Goal: Navigation & Orientation: Find specific page/section

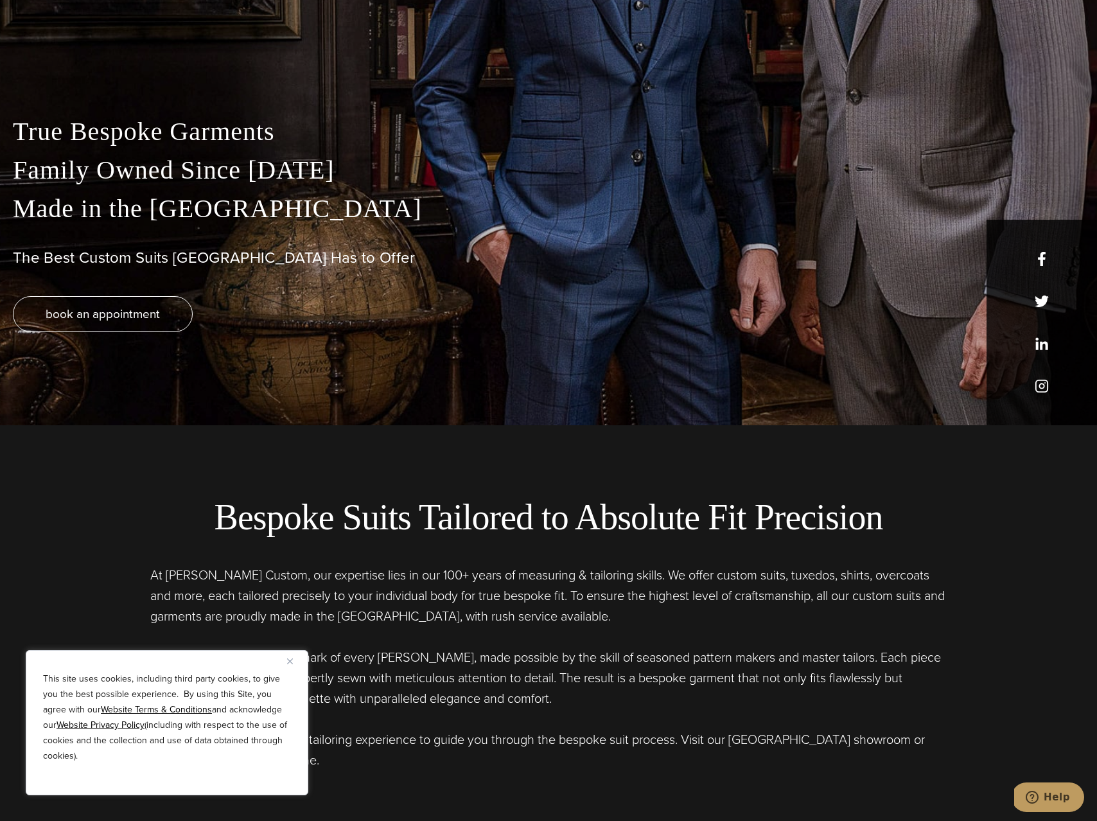
scroll to position [399, 0]
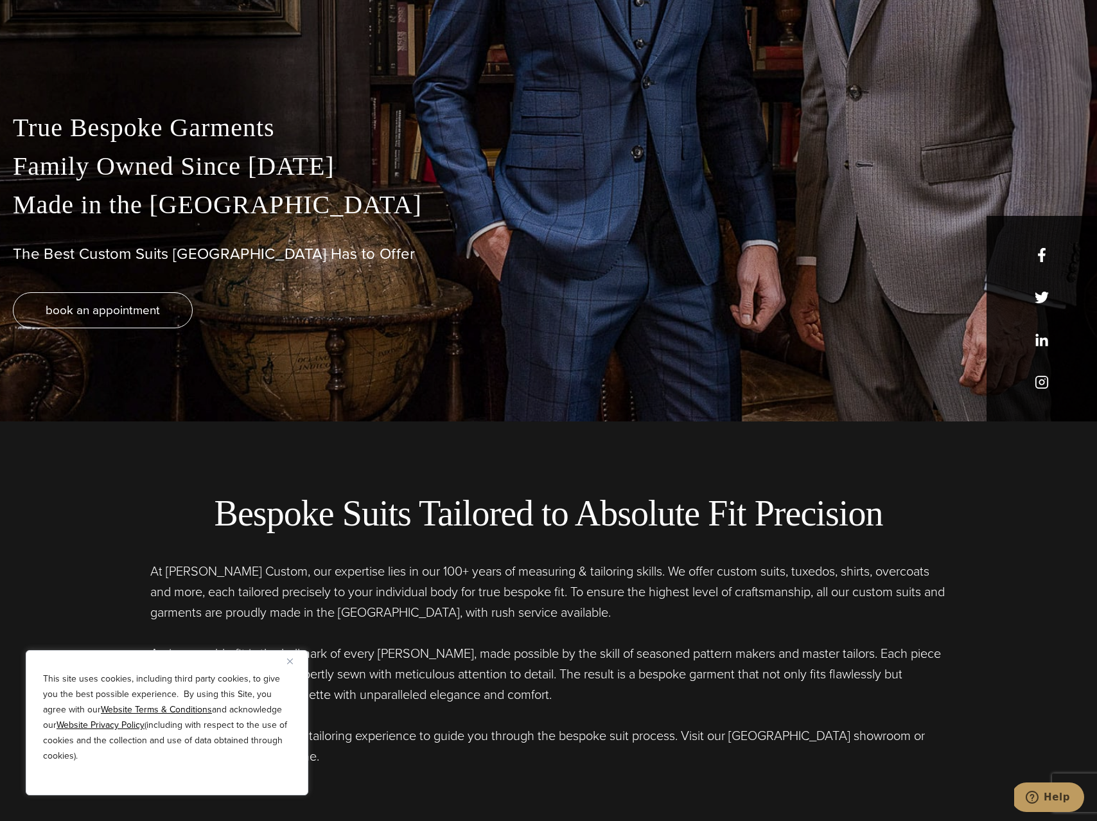
click at [285, 664] on div "This site uses cookies, including third party cookies, to give you the best pos…" at bounding box center [167, 722] width 283 height 145
click at [293, 660] on button "Close" at bounding box center [294, 660] width 15 height 15
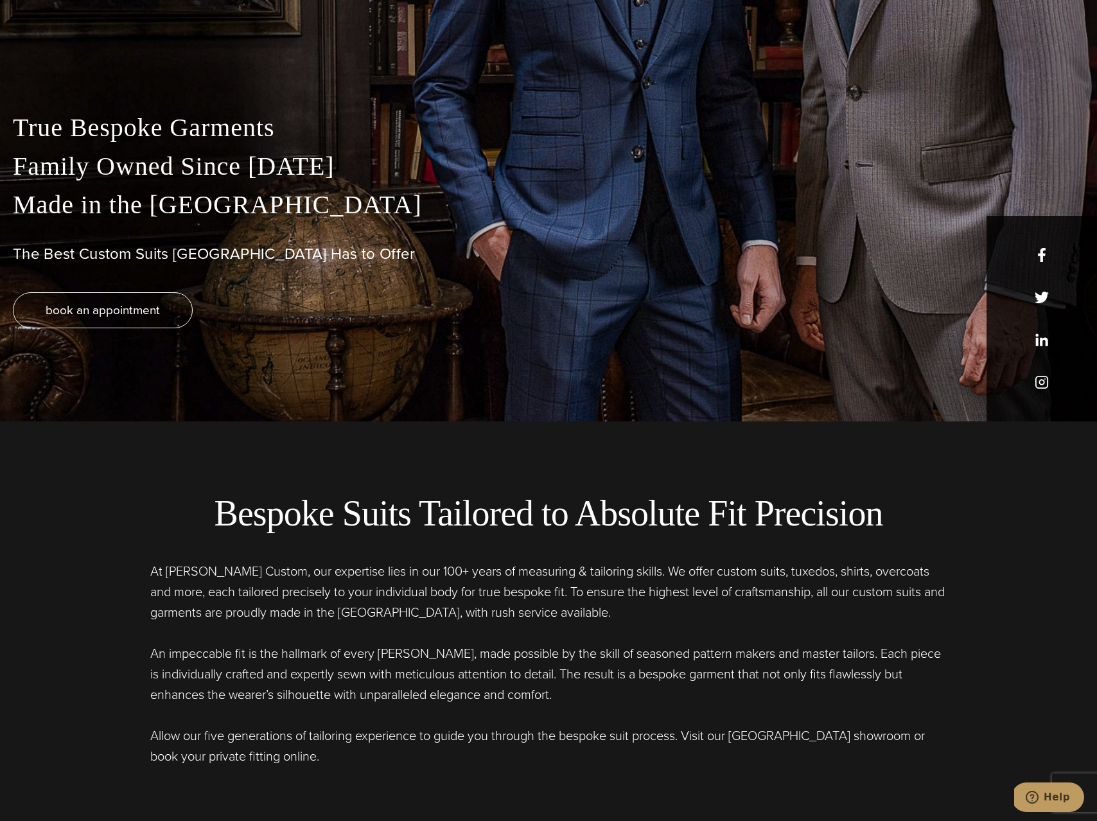
scroll to position [0, 0]
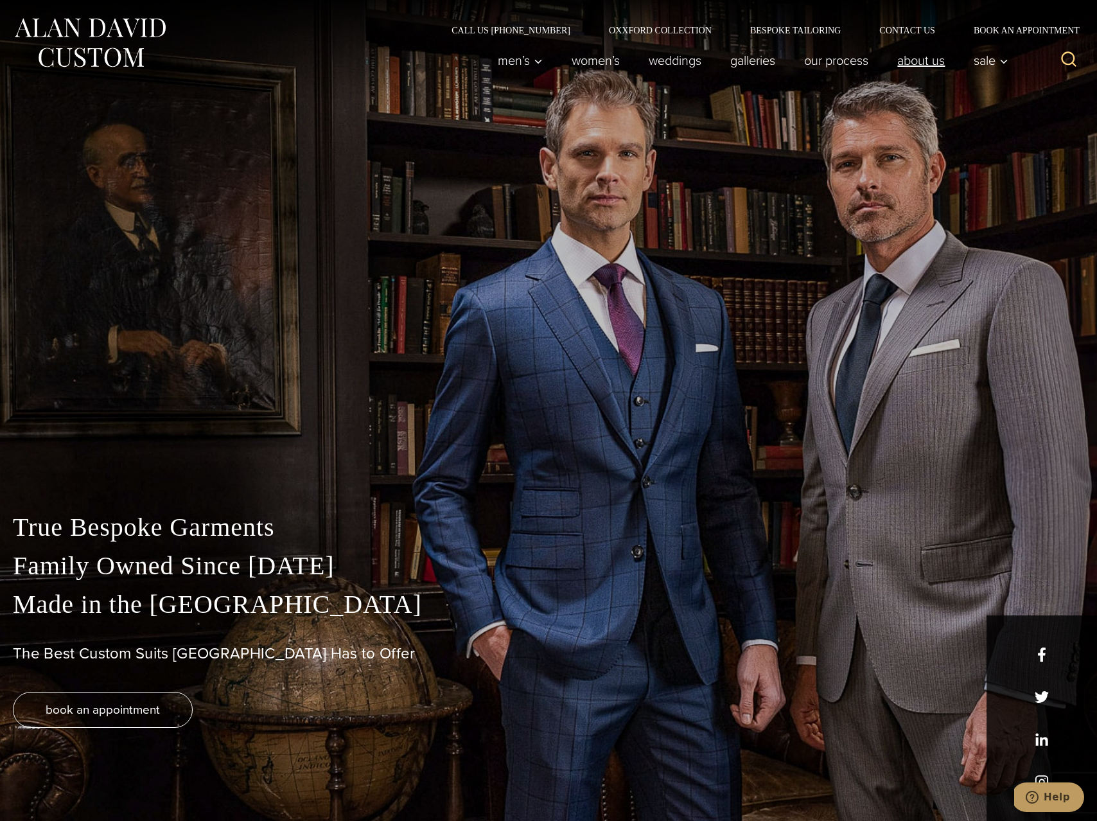
click at [909, 53] on link "About Us" at bounding box center [921, 61] width 76 height 26
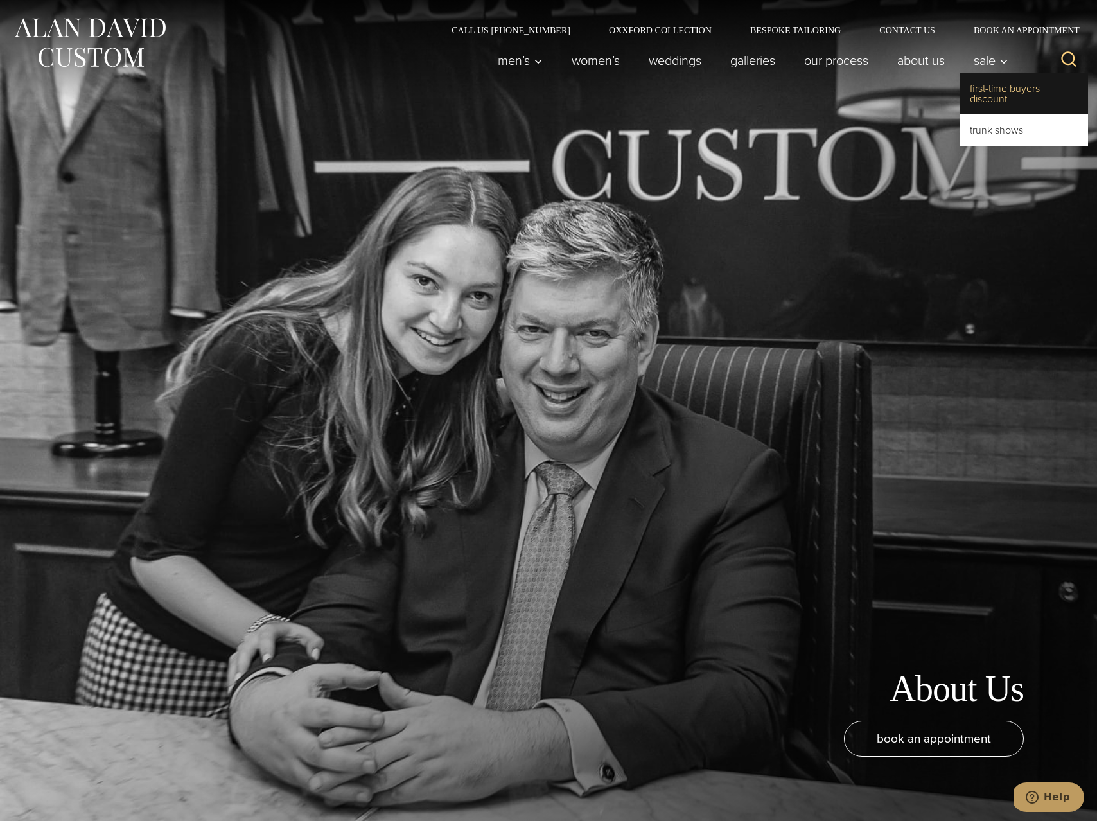
click at [988, 92] on link "First-Time Buyers Discount" at bounding box center [1023, 93] width 128 height 41
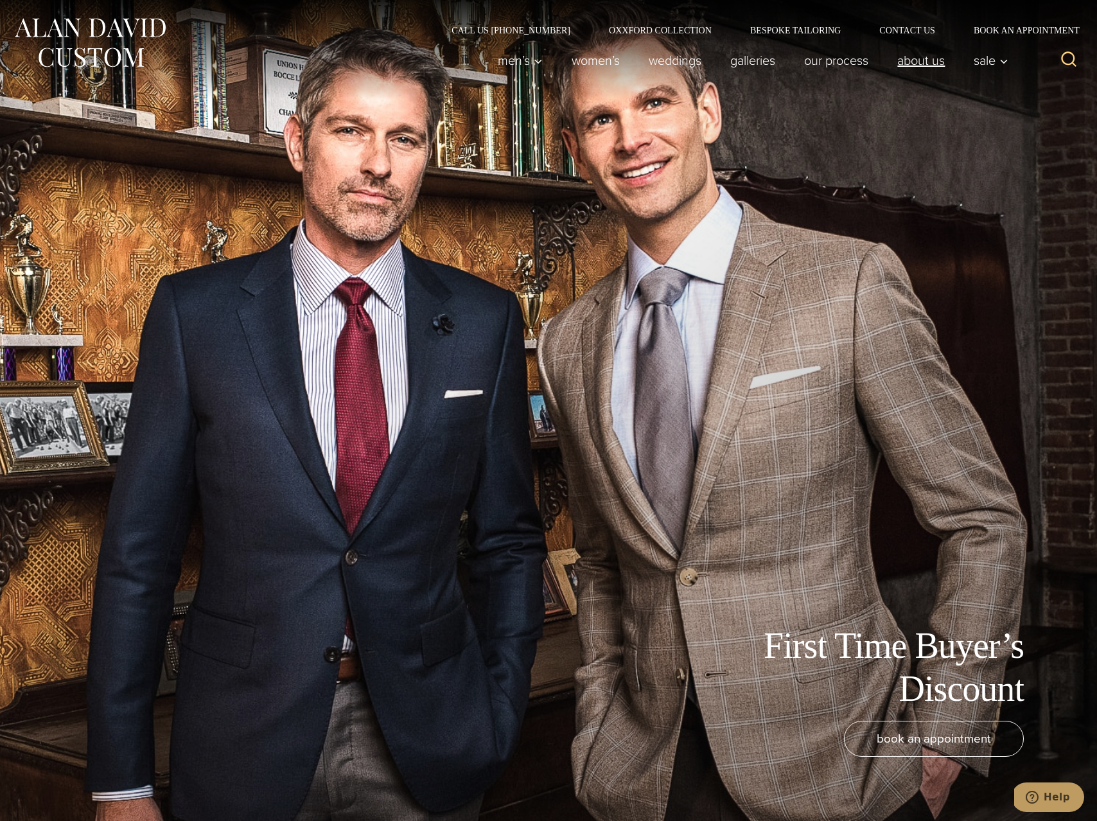
click at [930, 57] on link "About Us" at bounding box center [921, 61] width 76 height 26
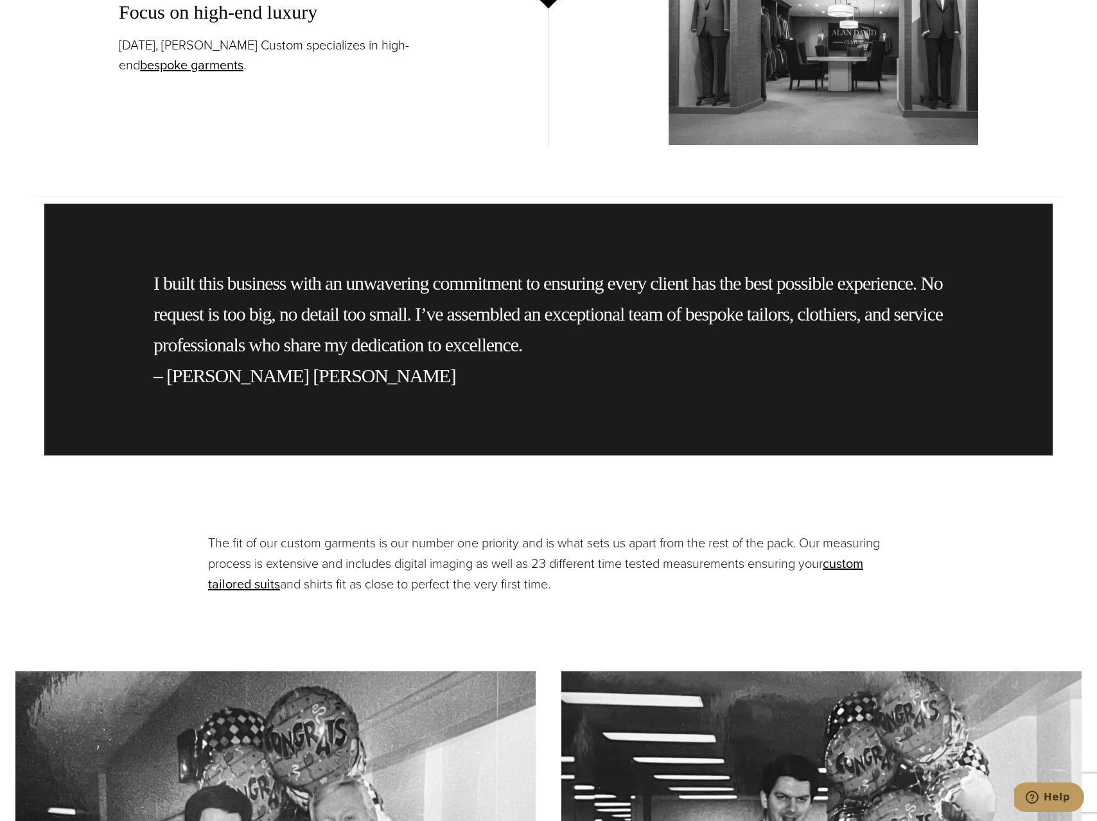
scroll to position [2888, 0]
